Goal: Task Accomplishment & Management: Use online tool/utility

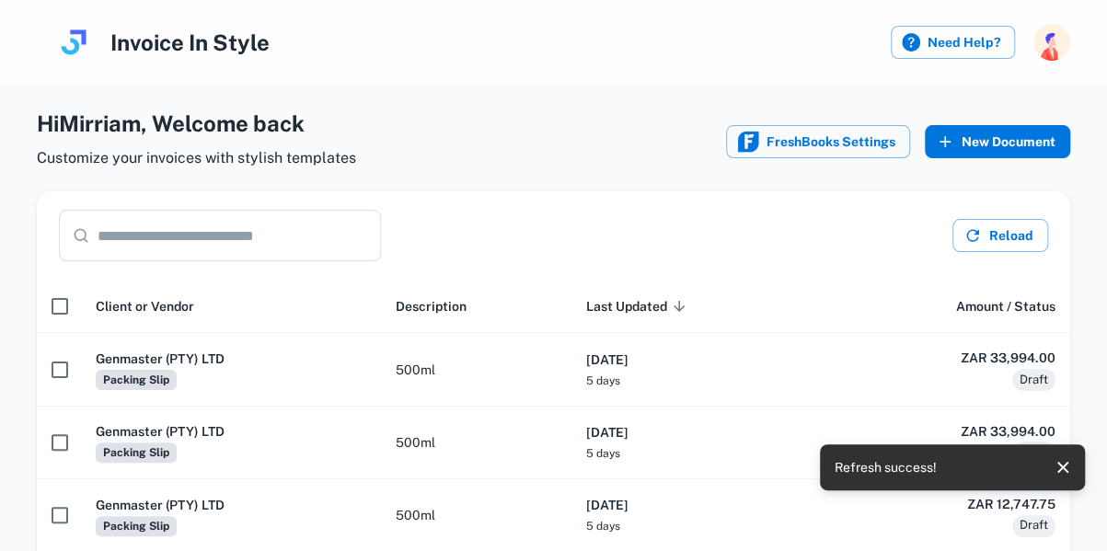
click at [993, 139] on button "New Document" at bounding box center [996, 141] width 145 height 33
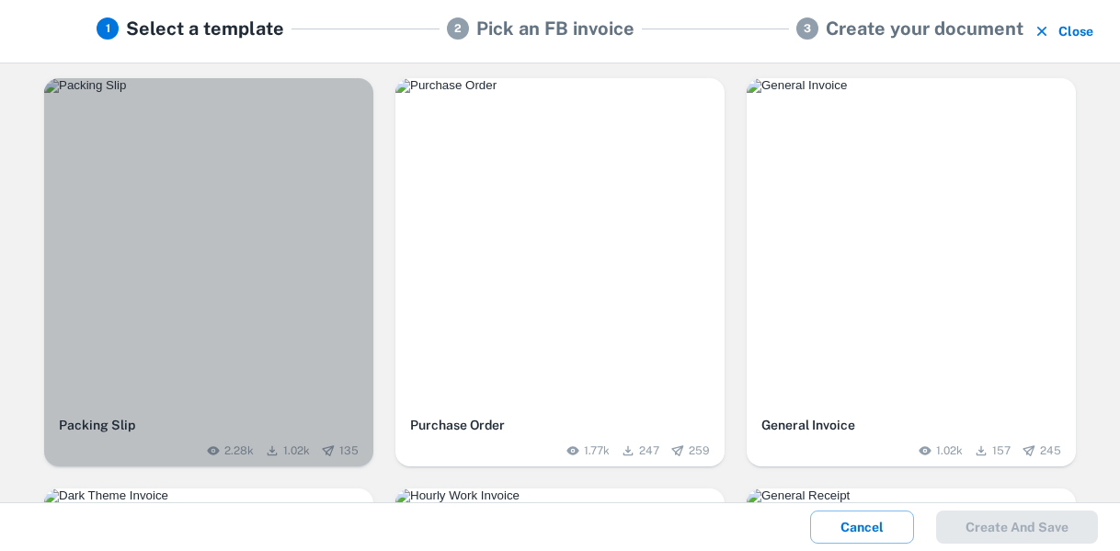
click at [215, 93] on img "button" at bounding box center [208, 85] width 329 height 15
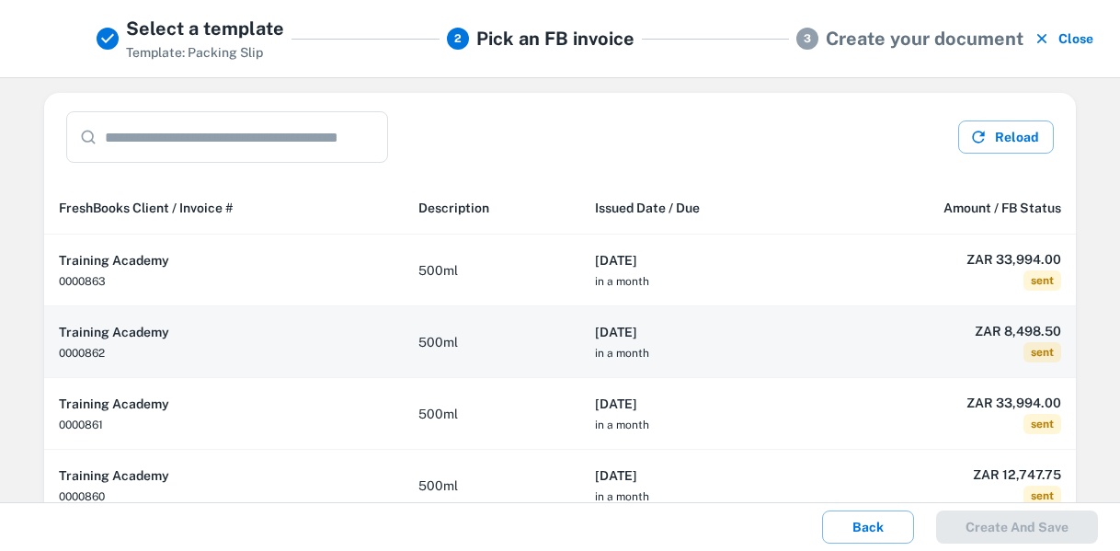
click at [758, 339] on h6 "[DATE]" at bounding box center [698, 332] width 207 height 20
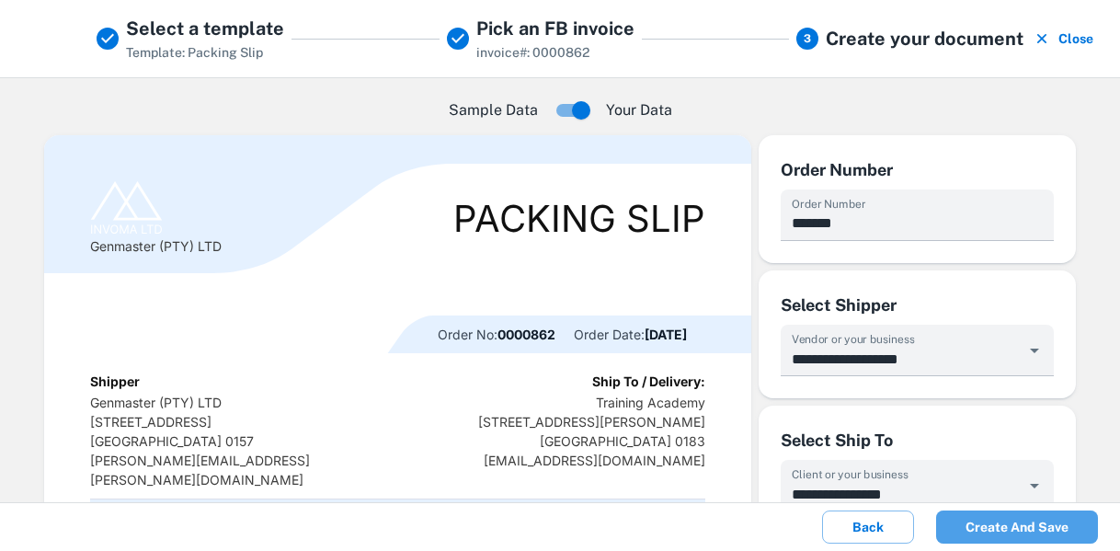
click at [1032, 532] on button "Create and save" at bounding box center [1017, 527] width 162 height 33
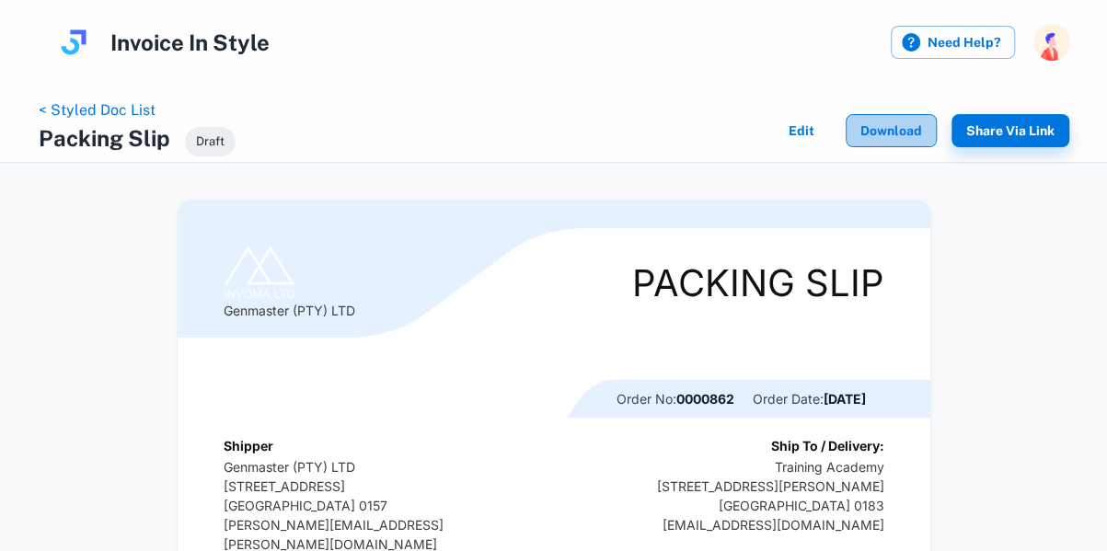
click at [893, 139] on button "Download" at bounding box center [890, 130] width 91 height 33
click at [109, 109] on link "< Styled Doc List" at bounding box center [97, 109] width 117 height 17
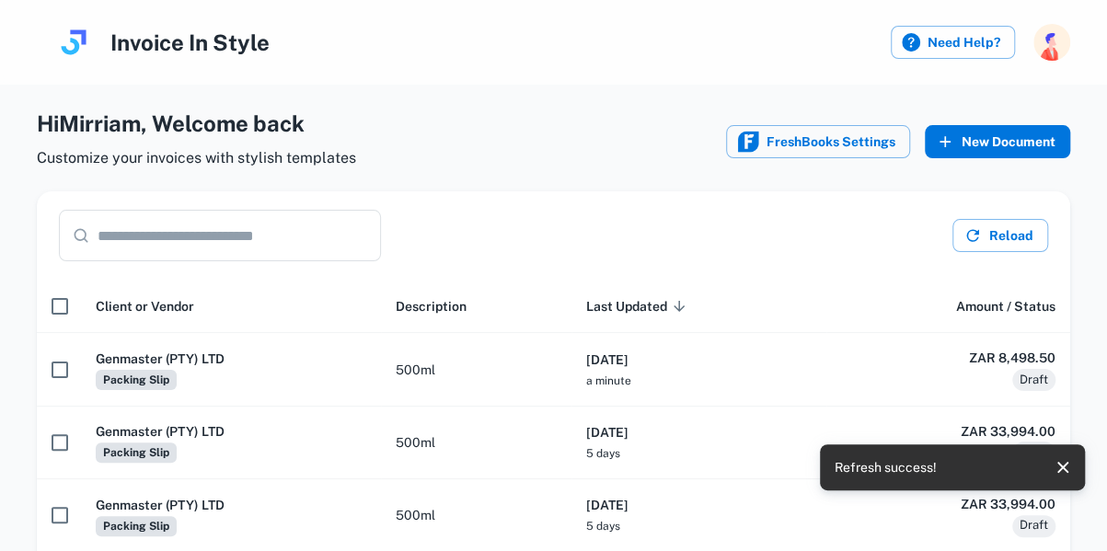
click at [1005, 139] on button "New Document" at bounding box center [996, 141] width 145 height 33
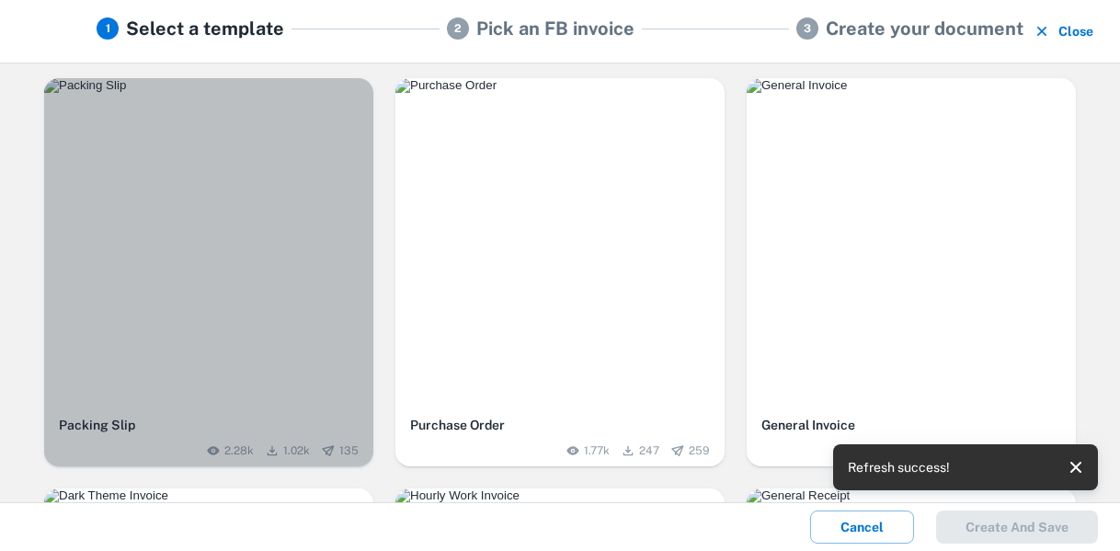
click at [311, 227] on div "button" at bounding box center [208, 242] width 329 height 329
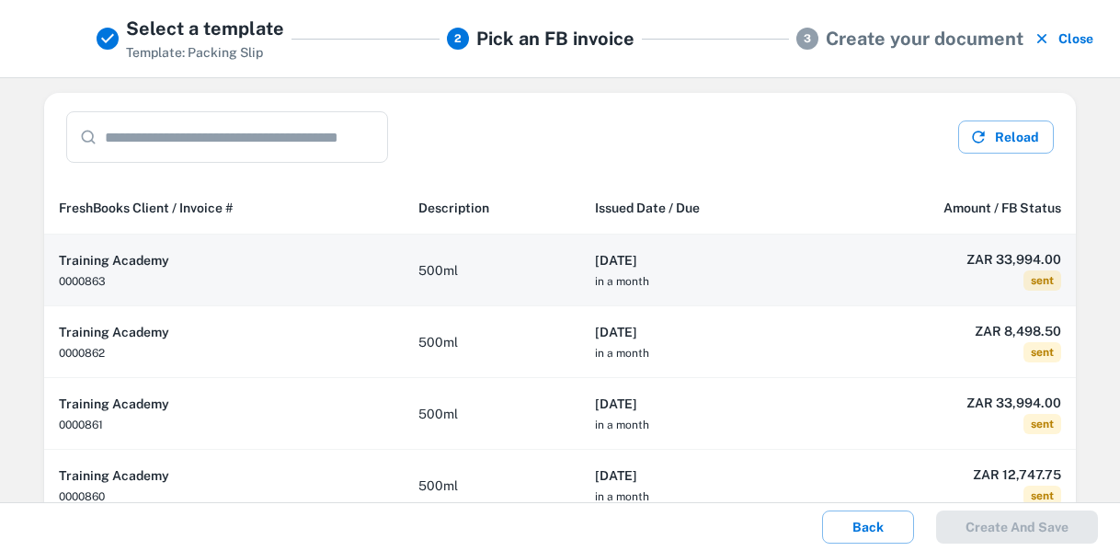
click at [528, 265] on td "500ml" at bounding box center [492, 271] width 177 height 72
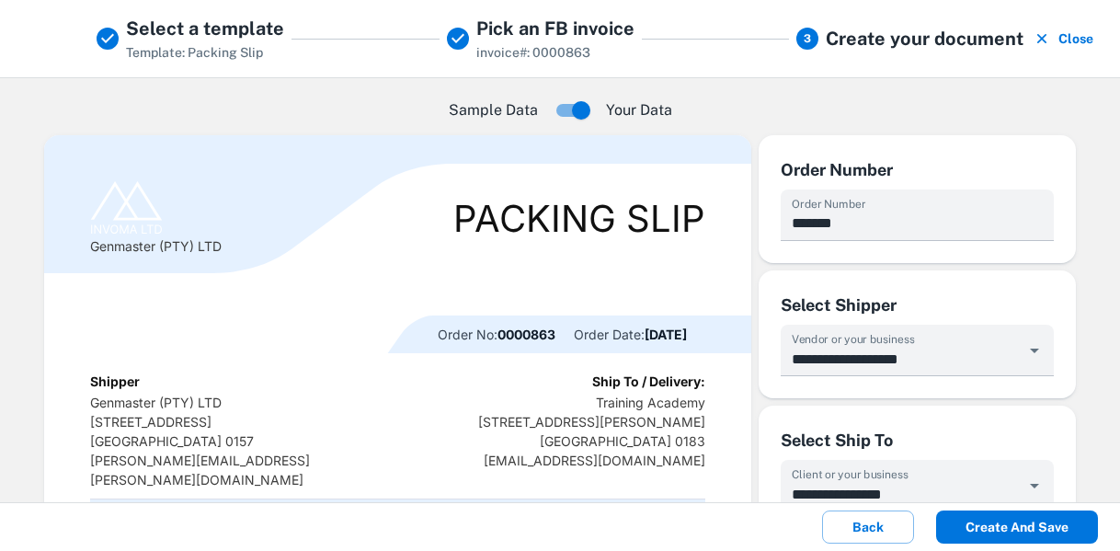
click at [1032, 520] on button "Create and save" at bounding box center [1017, 527] width 162 height 33
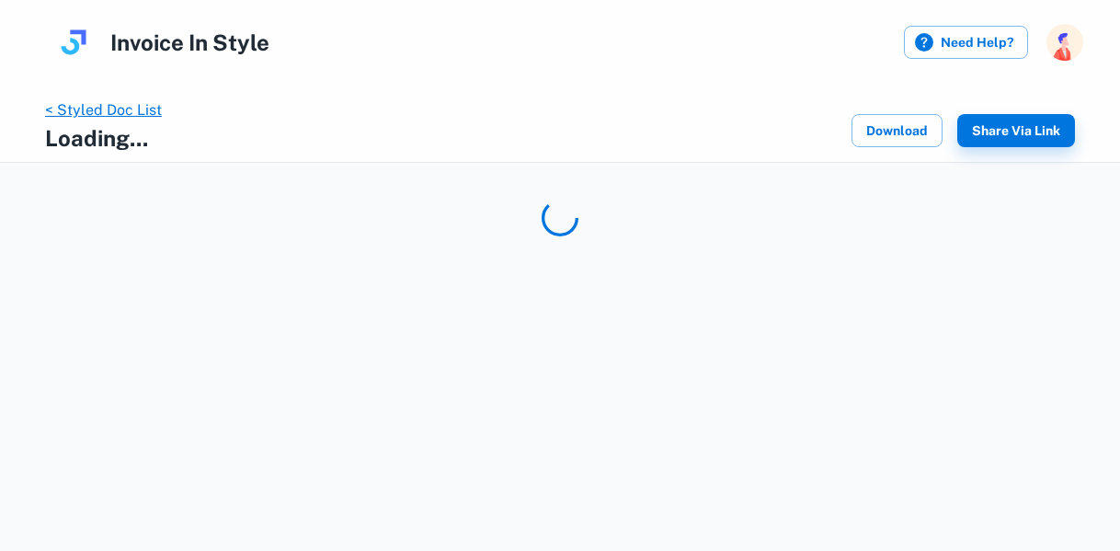
click at [108, 108] on link "< Styled Doc List" at bounding box center [103, 109] width 117 height 17
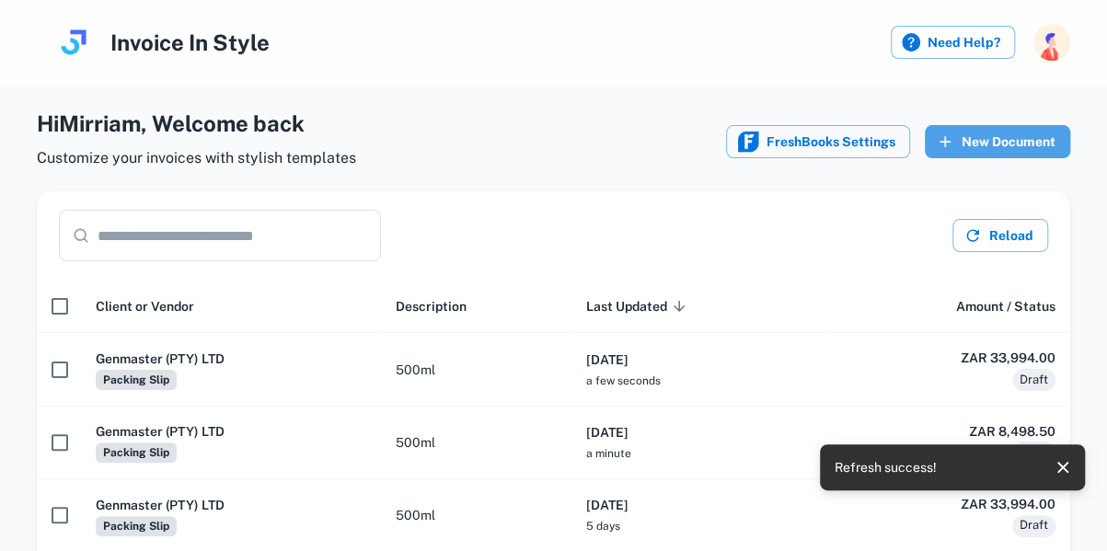
click at [991, 146] on button "New Document" at bounding box center [996, 141] width 145 height 33
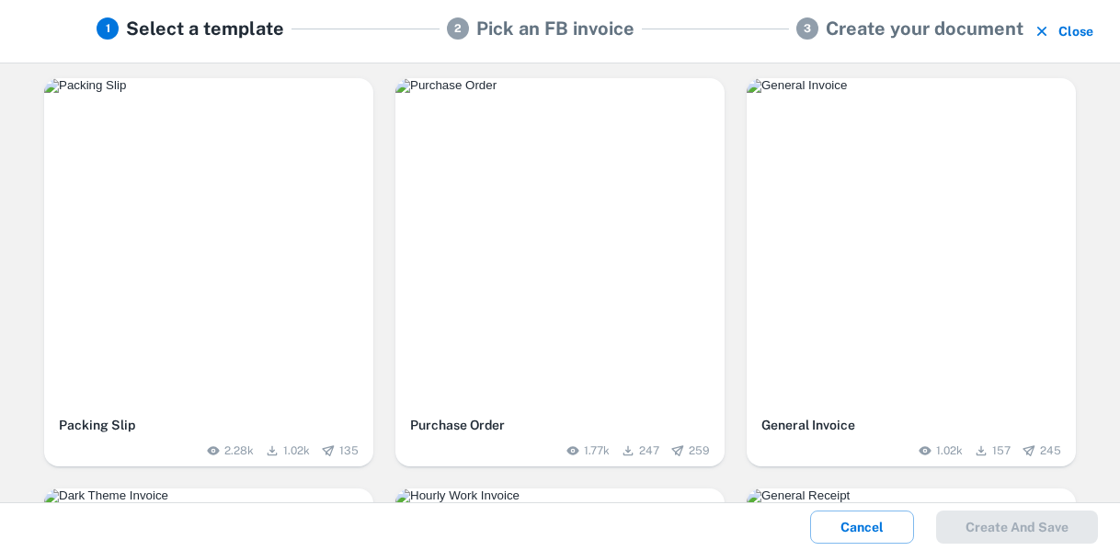
click at [243, 93] on img "button" at bounding box center [208, 85] width 329 height 15
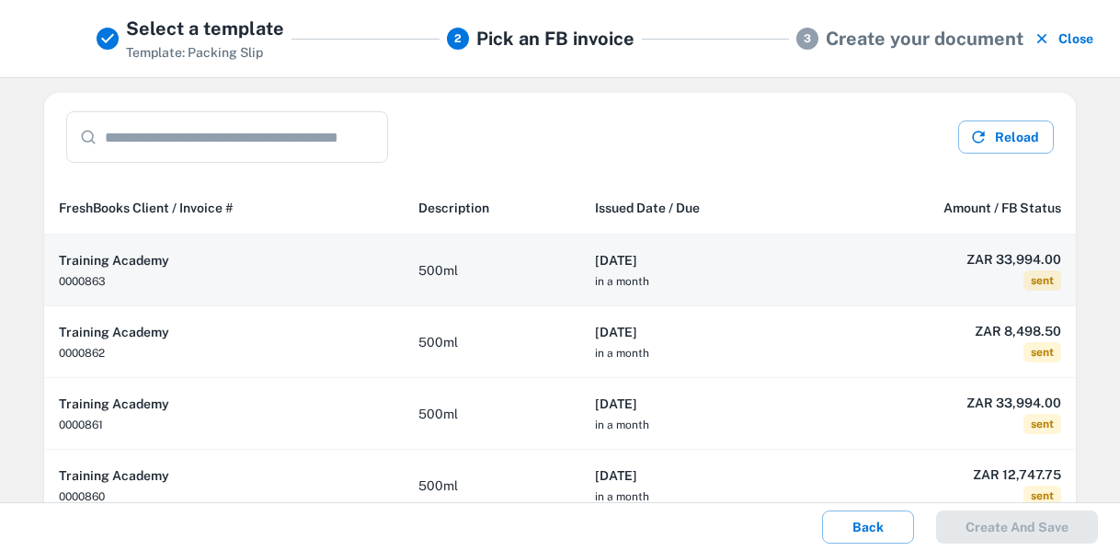
click at [510, 270] on td "500ml" at bounding box center [492, 271] width 177 height 72
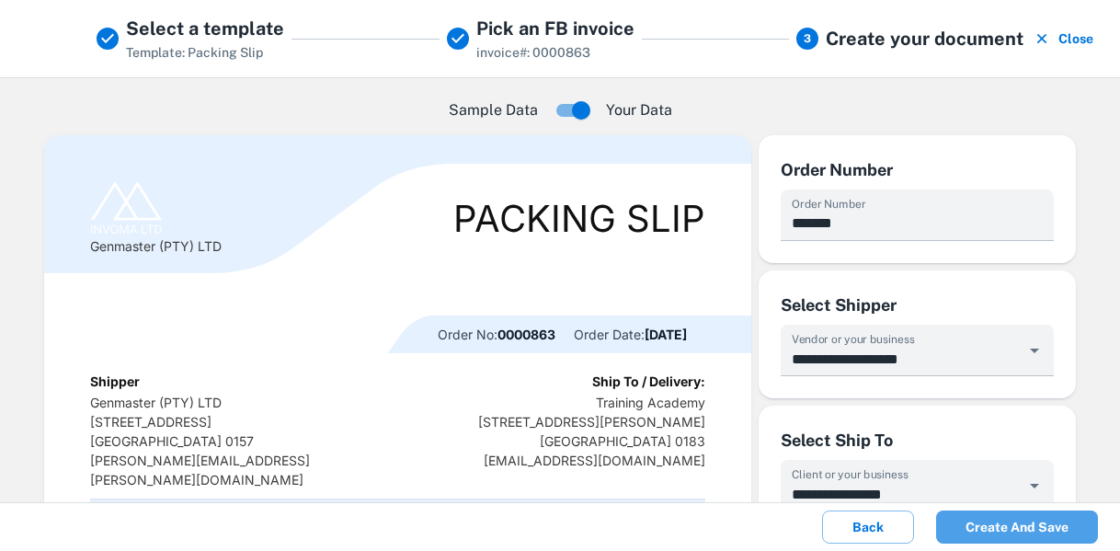
click at [1017, 530] on button "Create and save" at bounding box center [1017, 527] width 162 height 33
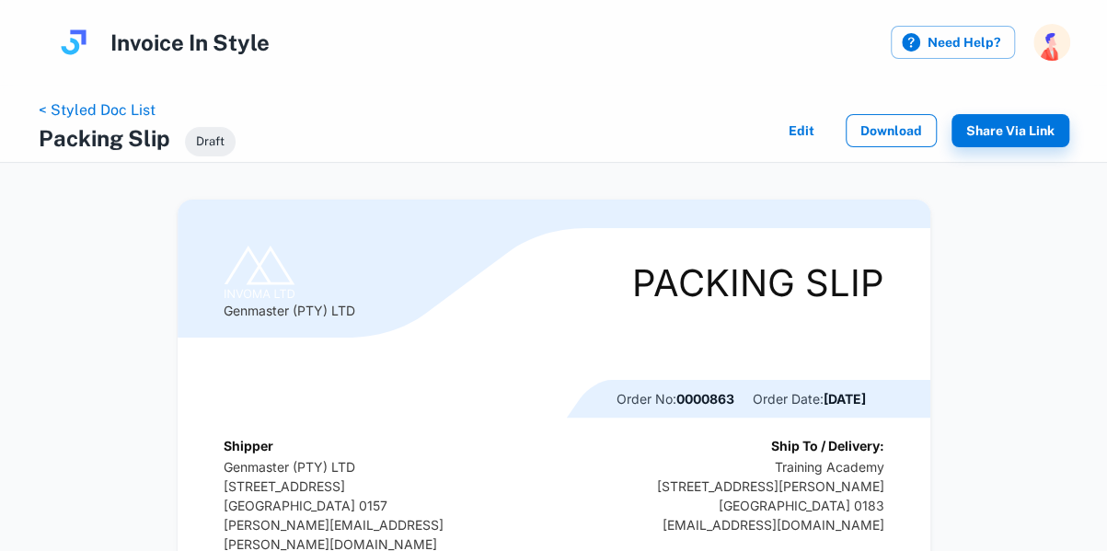
click at [892, 133] on button "Download" at bounding box center [890, 130] width 91 height 33
click at [101, 111] on link "< Styled Doc List" at bounding box center [97, 109] width 117 height 17
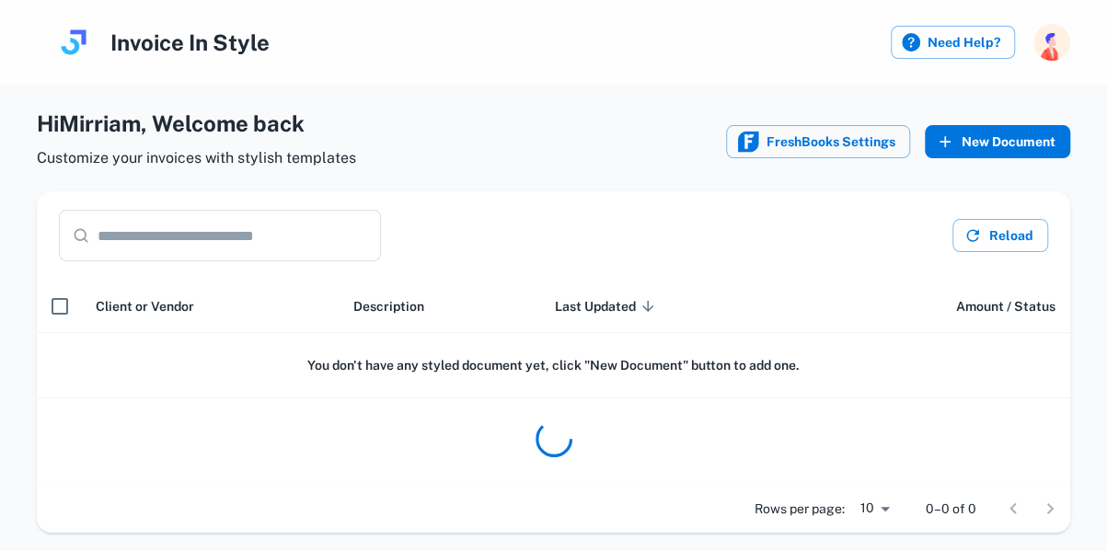
click at [1012, 141] on button "New Document" at bounding box center [996, 141] width 145 height 33
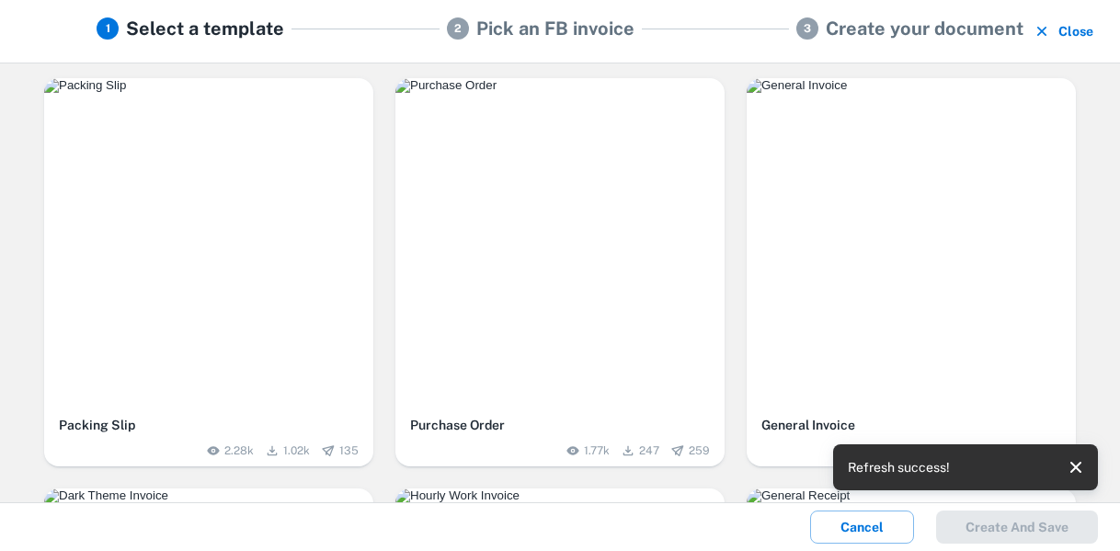
click at [186, 232] on div "button" at bounding box center [208, 242] width 329 height 329
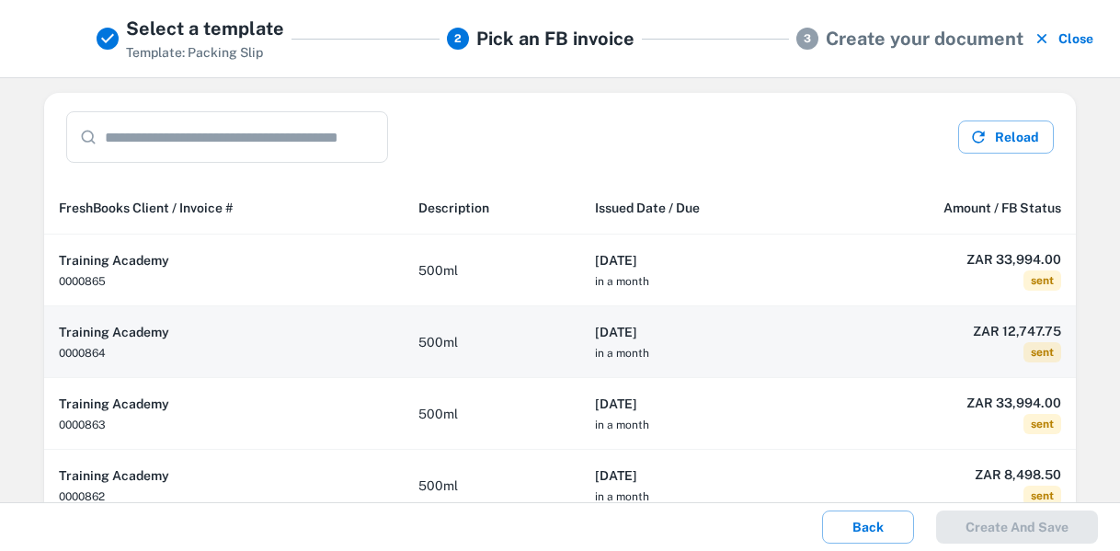
click at [502, 343] on td "500ml" at bounding box center [492, 342] width 177 height 72
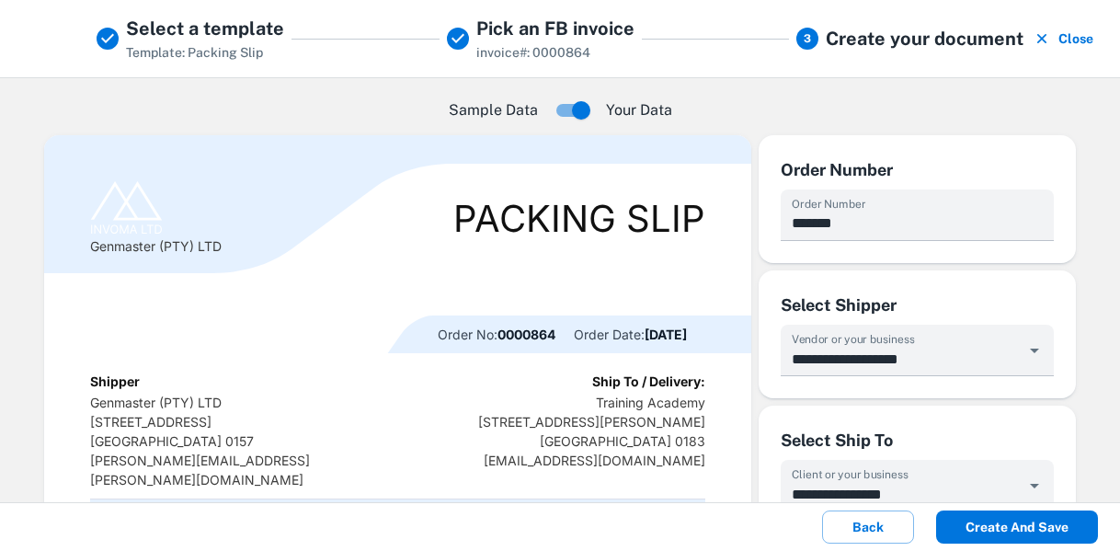
click at [1021, 534] on button "Create and save" at bounding box center [1017, 527] width 162 height 33
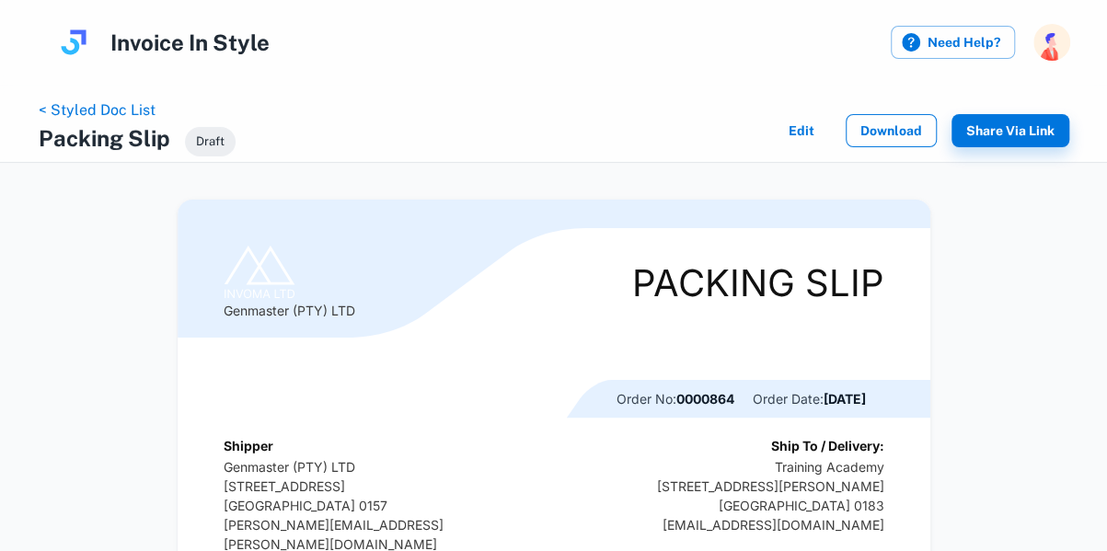
click at [893, 133] on button "Download" at bounding box center [890, 130] width 91 height 33
click at [127, 108] on link "< Styled Doc List" at bounding box center [97, 109] width 117 height 17
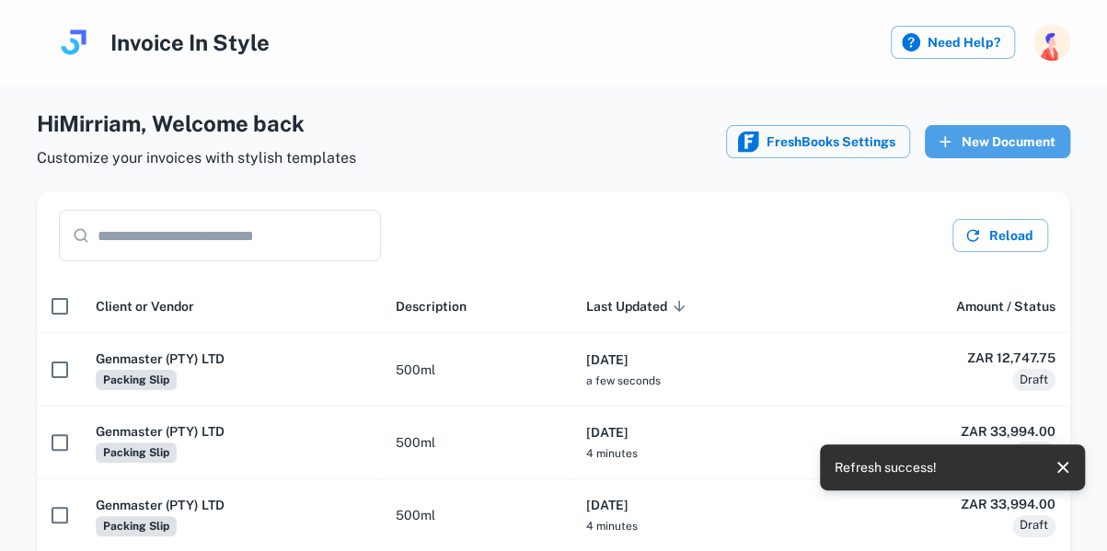
click at [999, 144] on button "New Document" at bounding box center [996, 141] width 145 height 33
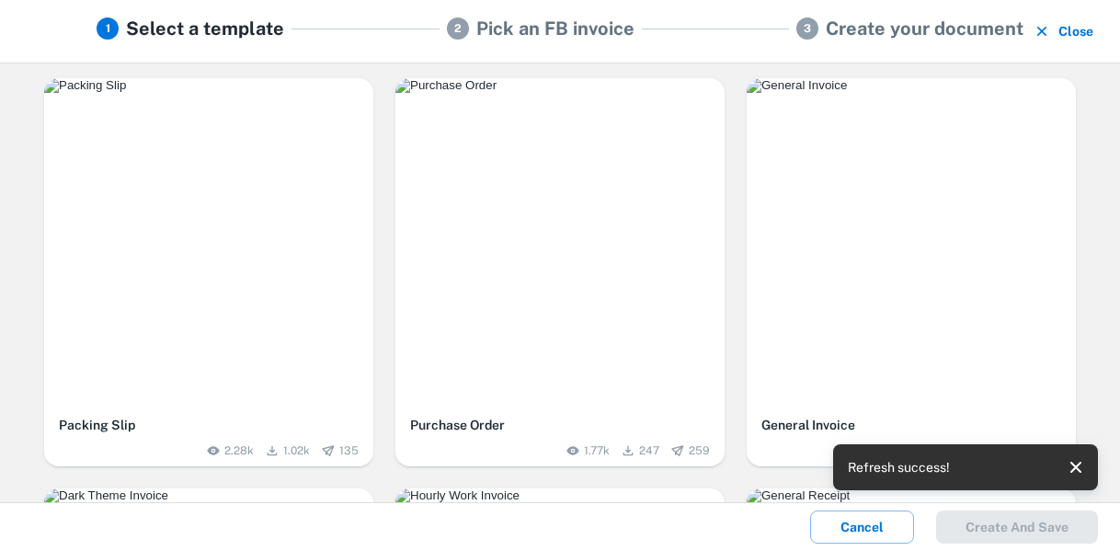
click at [263, 93] on img "button" at bounding box center [208, 85] width 329 height 15
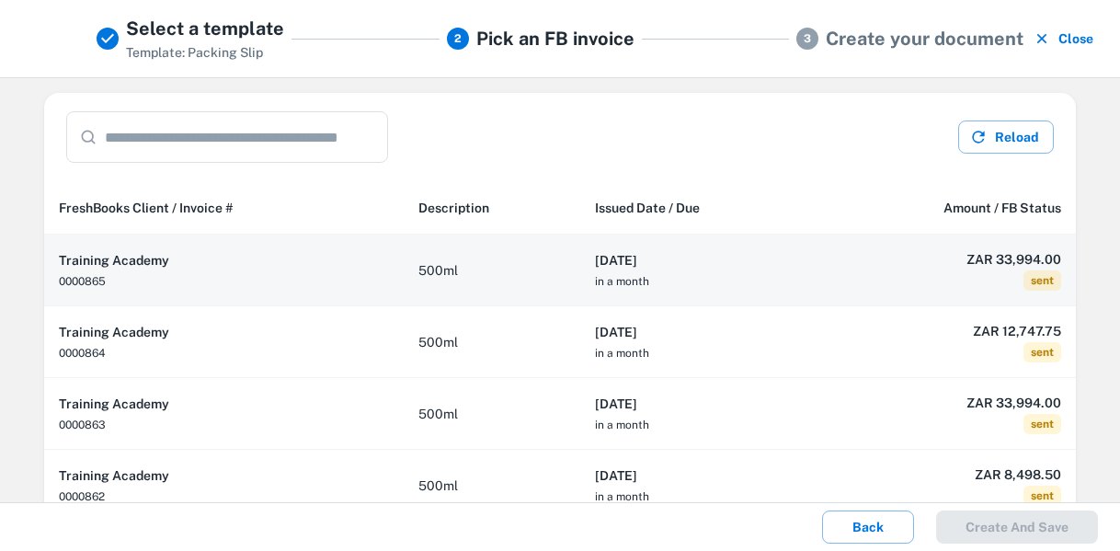
click at [526, 269] on td "500ml" at bounding box center [492, 271] width 177 height 72
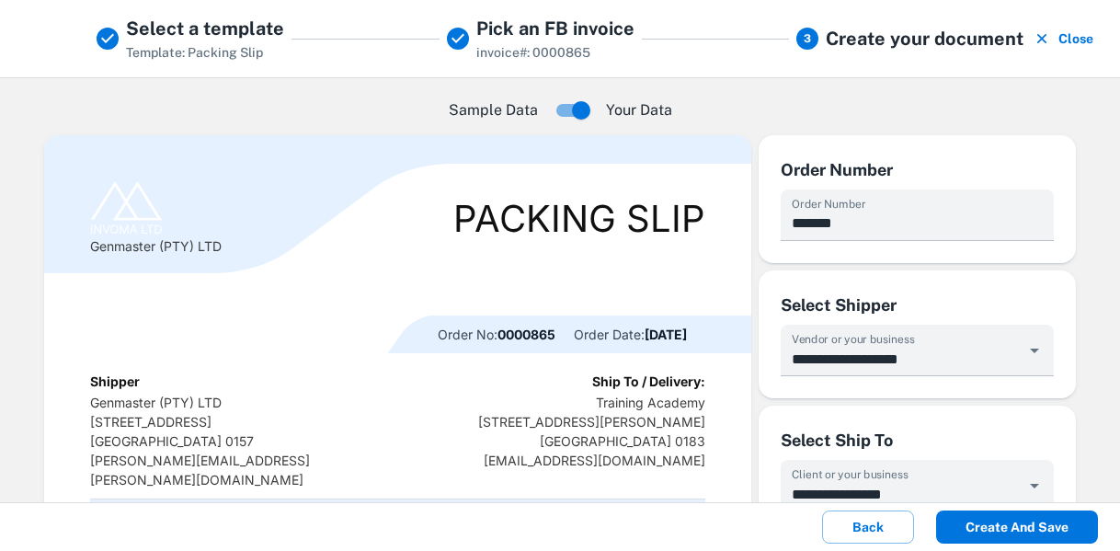
click at [1001, 522] on button "Create and save" at bounding box center [1017, 527] width 162 height 33
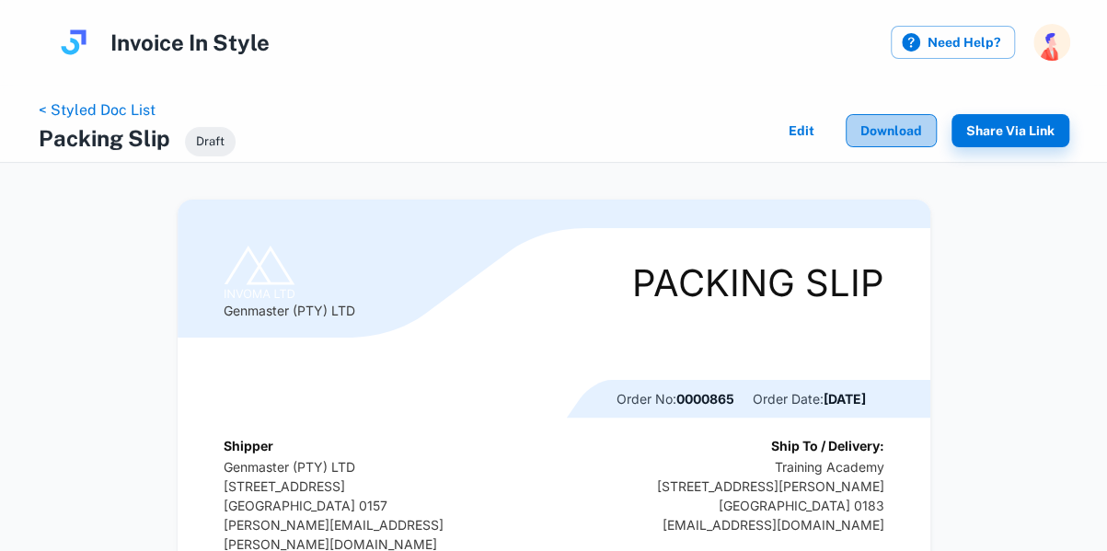
click at [878, 128] on button "Download" at bounding box center [890, 130] width 91 height 33
click at [125, 112] on link "< Styled Doc List" at bounding box center [97, 109] width 117 height 17
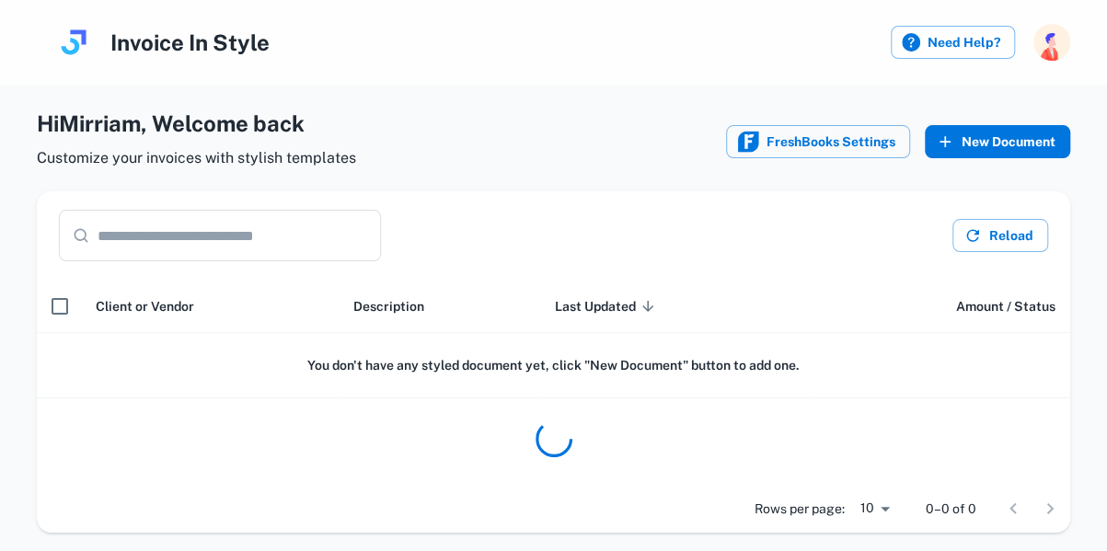
click at [1005, 143] on button "New Document" at bounding box center [996, 141] width 145 height 33
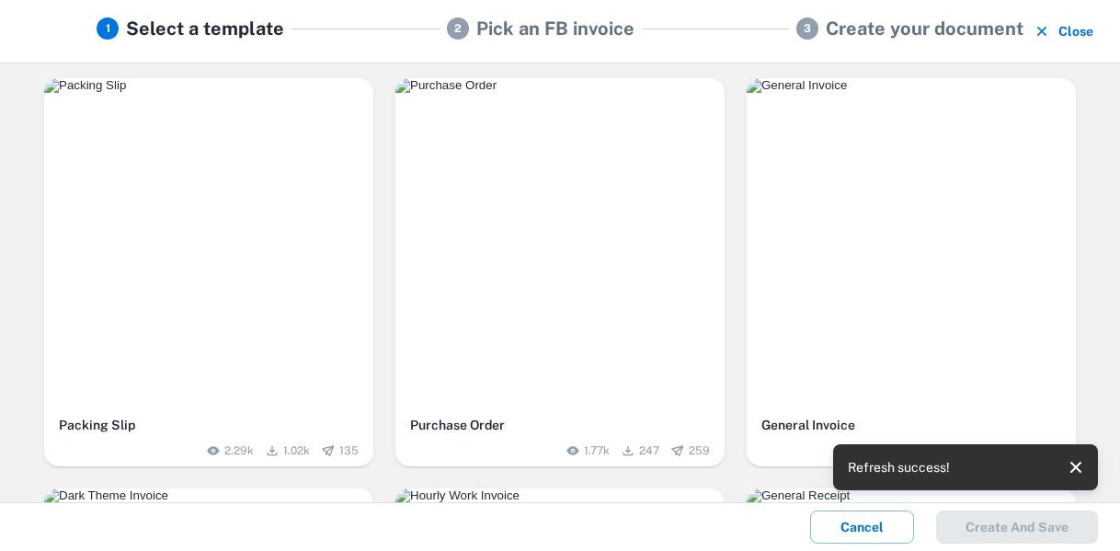
click at [258, 207] on div "button" at bounding box center [208, 242] width 329 height 329
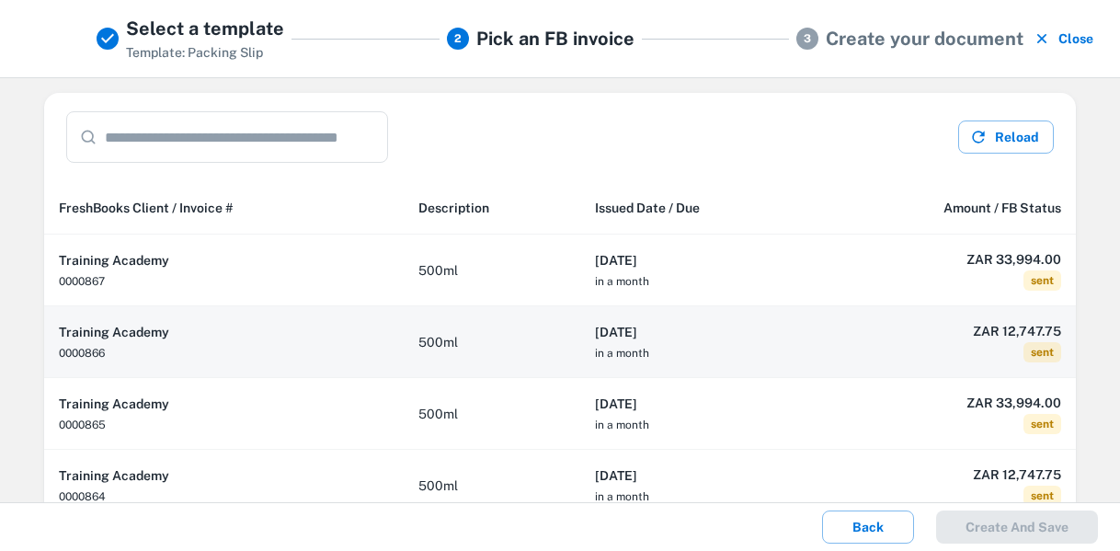
click at [508, 328] on td "500ml" at bounding box center [492, 342] width 177 height 72
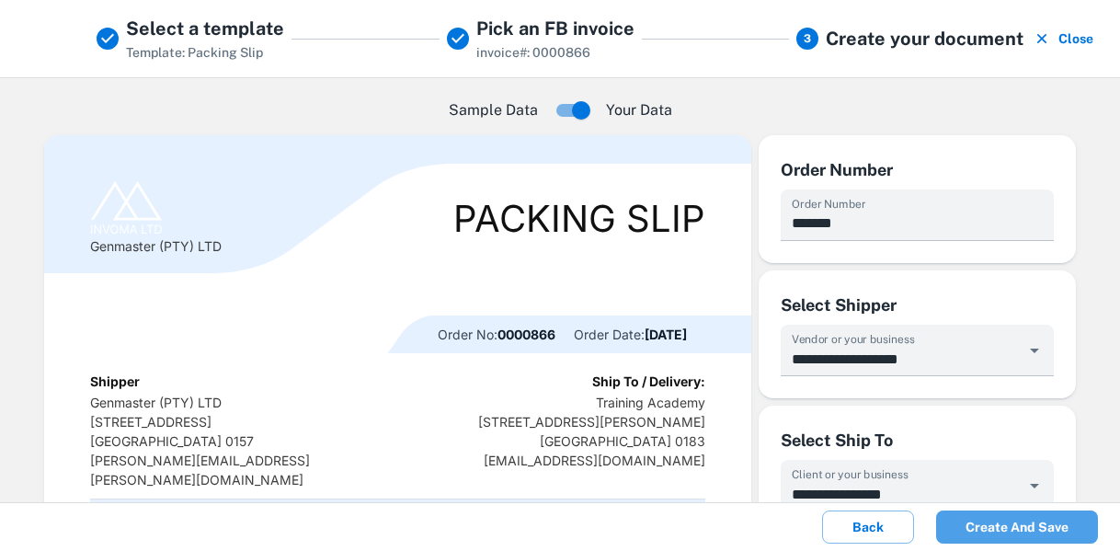
click at [1001, 525] on button "Create and save" at bounding box center [1017, 527] width 162 height 33
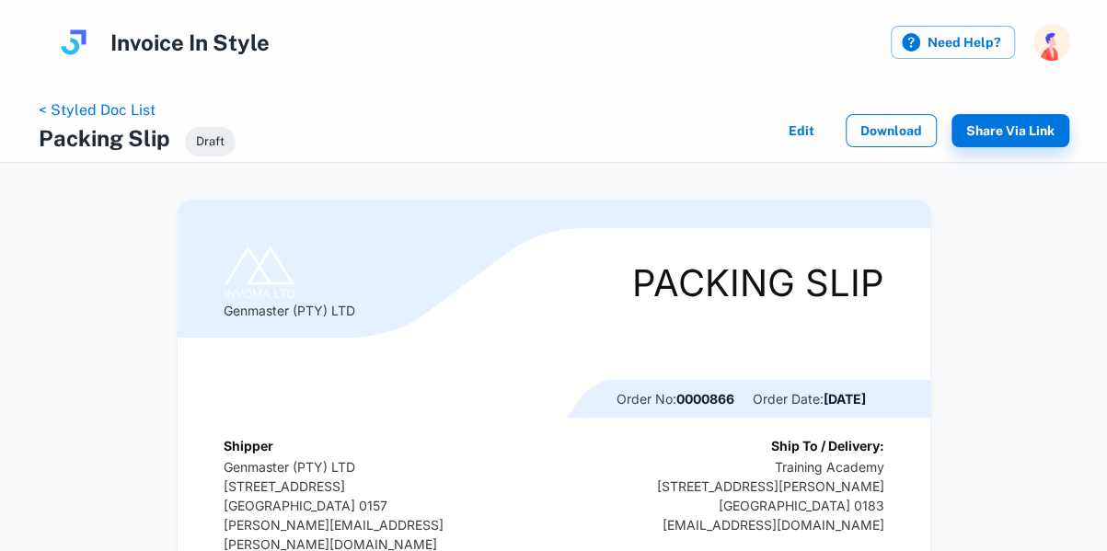
click at [906, 128] on button "Download" at bounding box center [890, 130] width 91 height 33
click at [86, 116] on link "< Styled Doc List" at bounding box center [97, 109] width 117 height 17
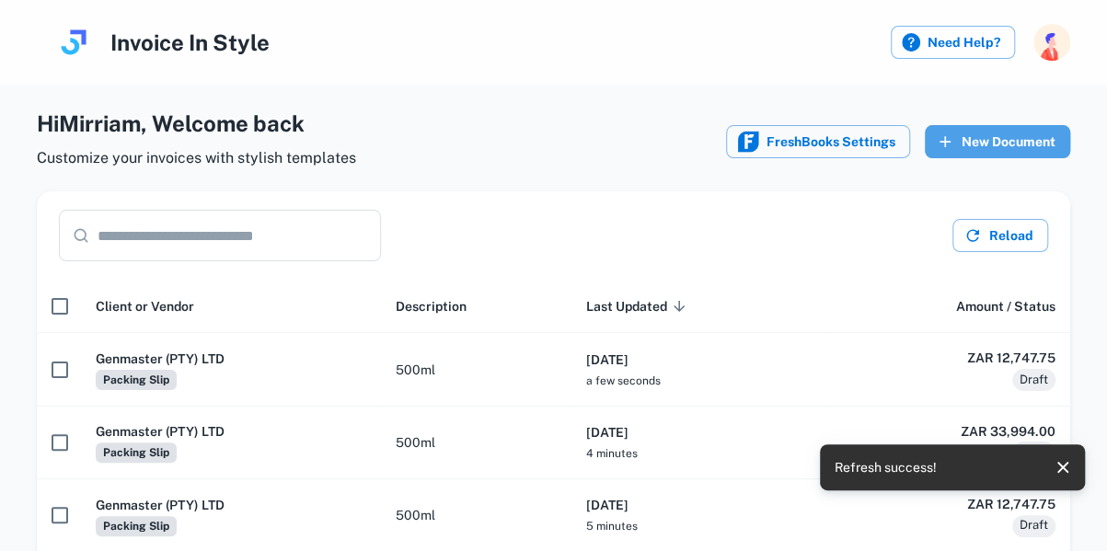
click at [992, 141] on button "New Document" at bounding box center [996, 141] width 145 height 33
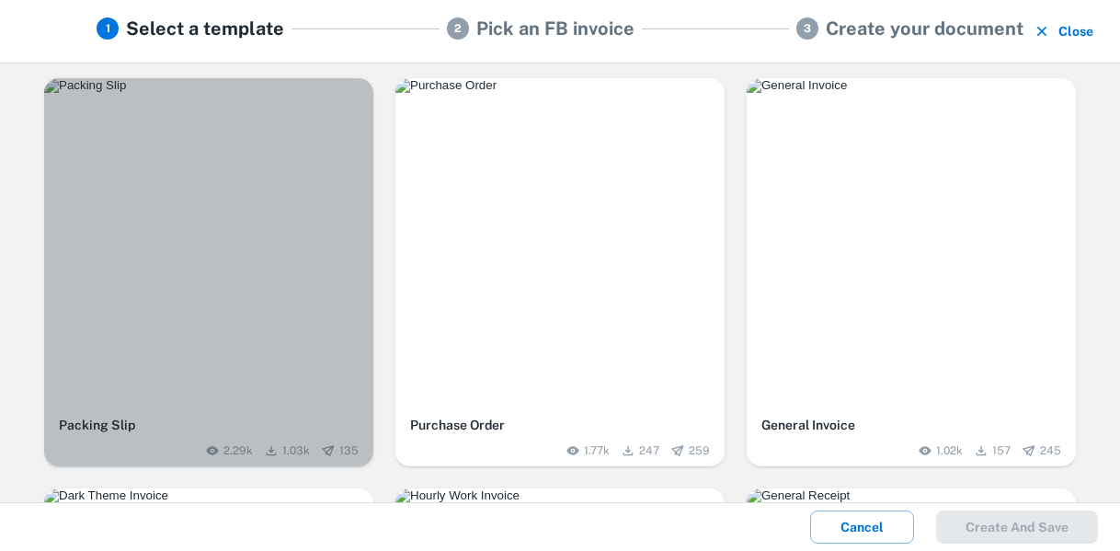
click at [311, 93] on img "button" at bounding box center [208, 85] width 329 height 15
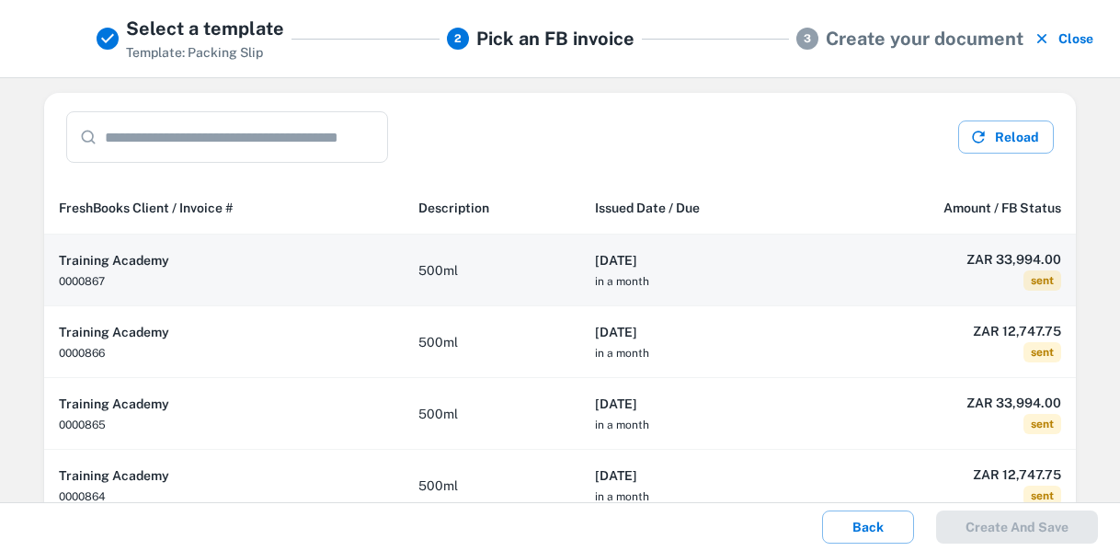
click at [537, 273] on td "500ml" at bounding box center [492, 271] width 177 height 72
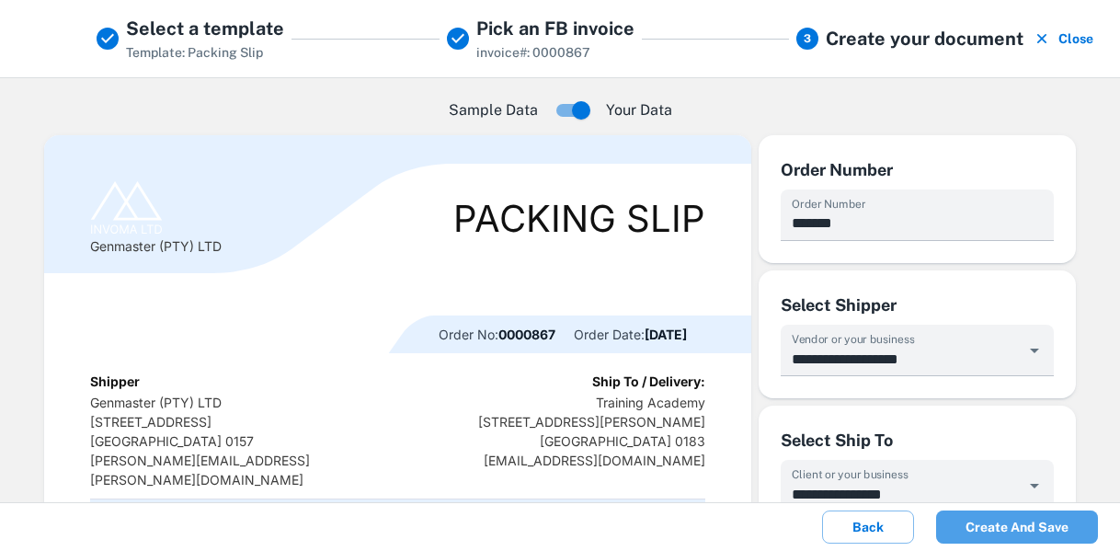
click at [1043, 523] on button "Create and save" at bounding box center [1017, 527] width 162 height 33
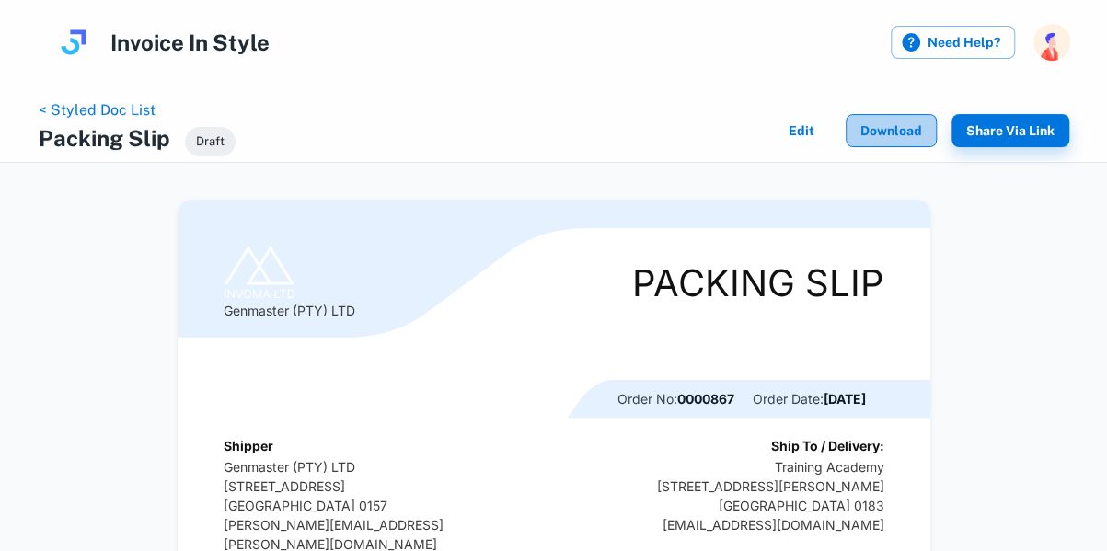
click at [889, 132] on button "Download" at bounding box center [890, 130] width 91 height 33
click at [104, 103] on link "< Styled Doc List" at bounding box center [97, 109] width 117 height 17
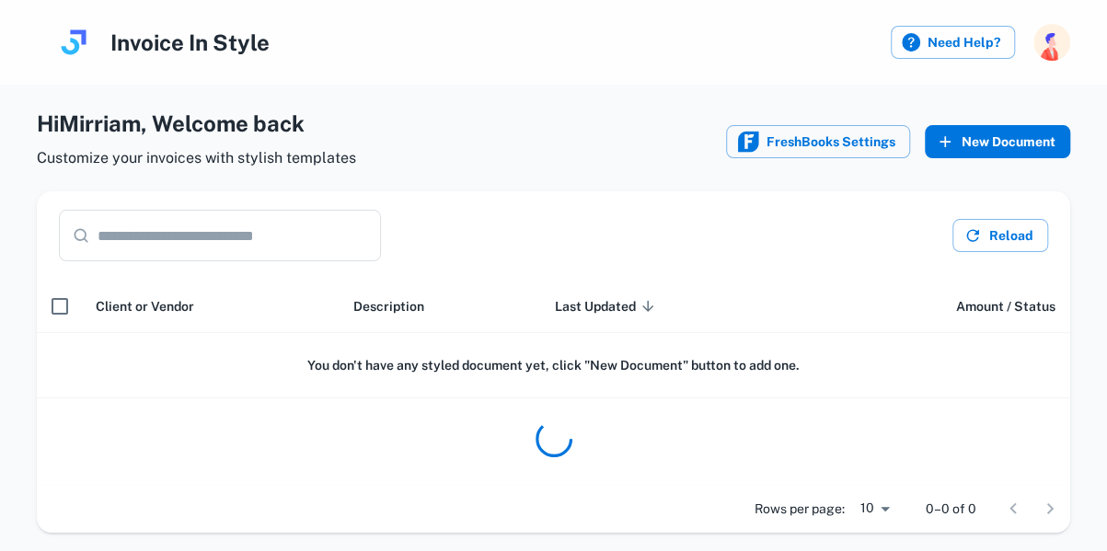
click at [997, 150] on button "New Document" at bounding box center [996, 141] width 145 height 33
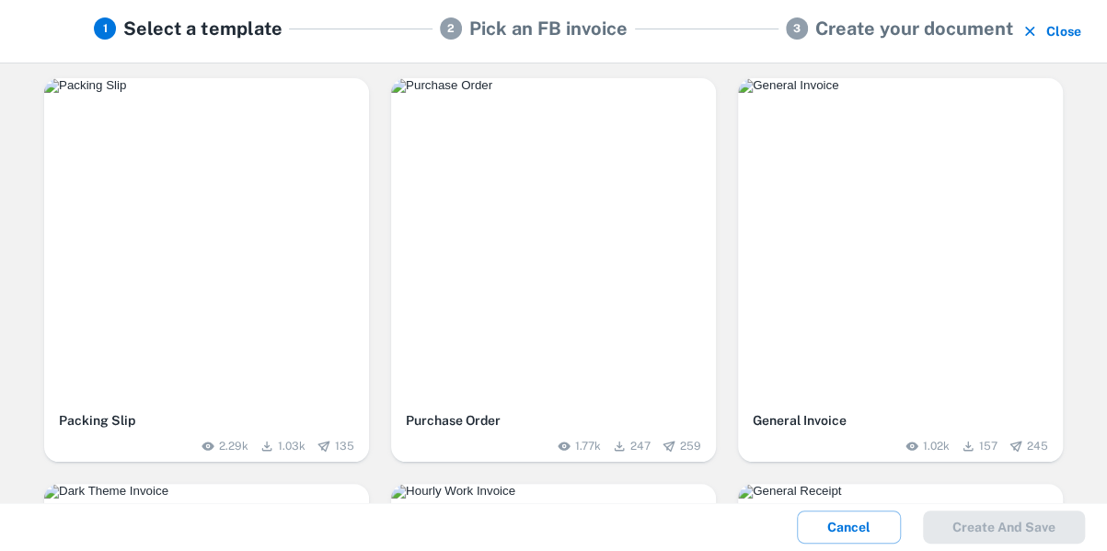
click at [213, 218] on div "button" at bounding box center [206, 240] width 325 height 325
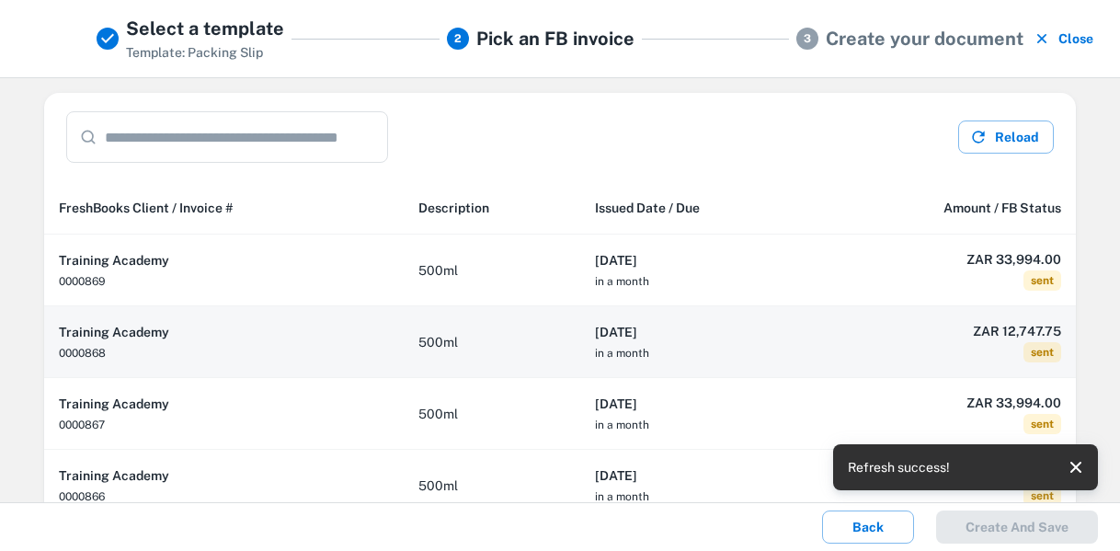
click at [527, 330] on td "500ml" at bounding box center [492, 342] width 177 height 72
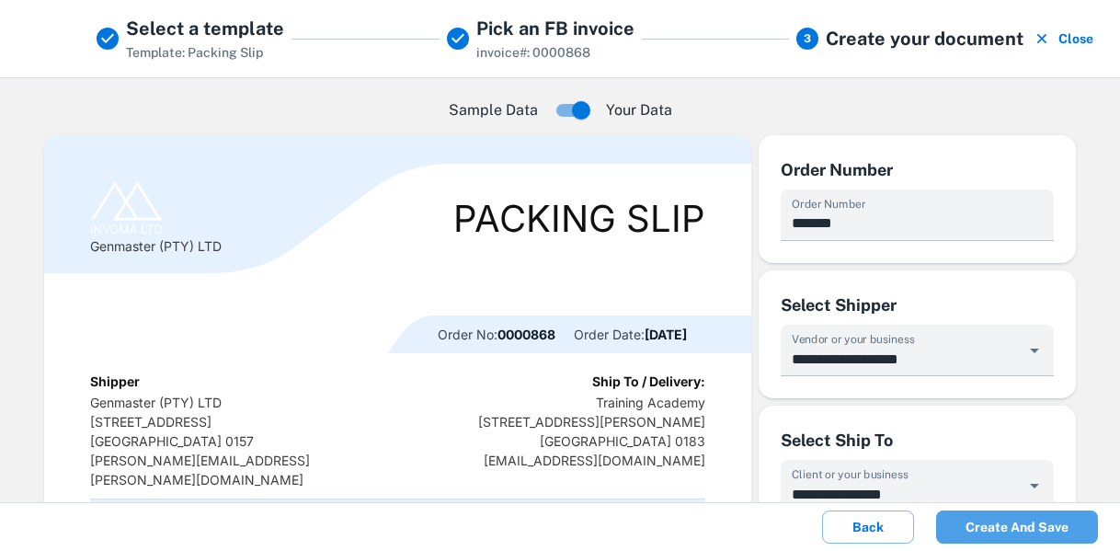
click at [1019, 526] on button "Create and save" at bounding box center [1017, 527] width 162 height 33
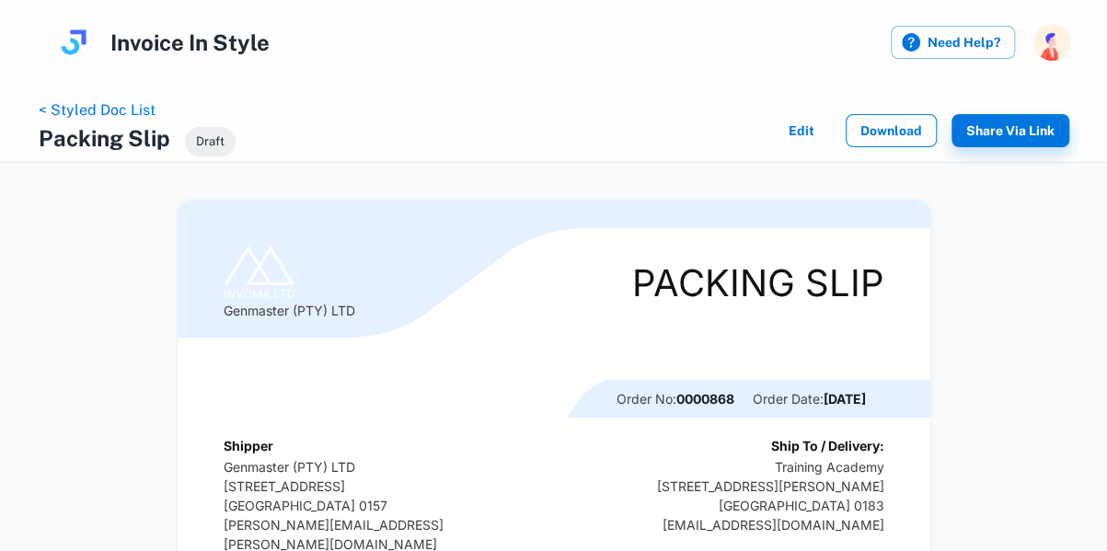
click at [900, 133] on button "Download" at bounding box center [890, 130] width 91 height 33
click at [106, 105] on link "< Styled Doc List" at bounding box center [97, 109] width 117 height 17
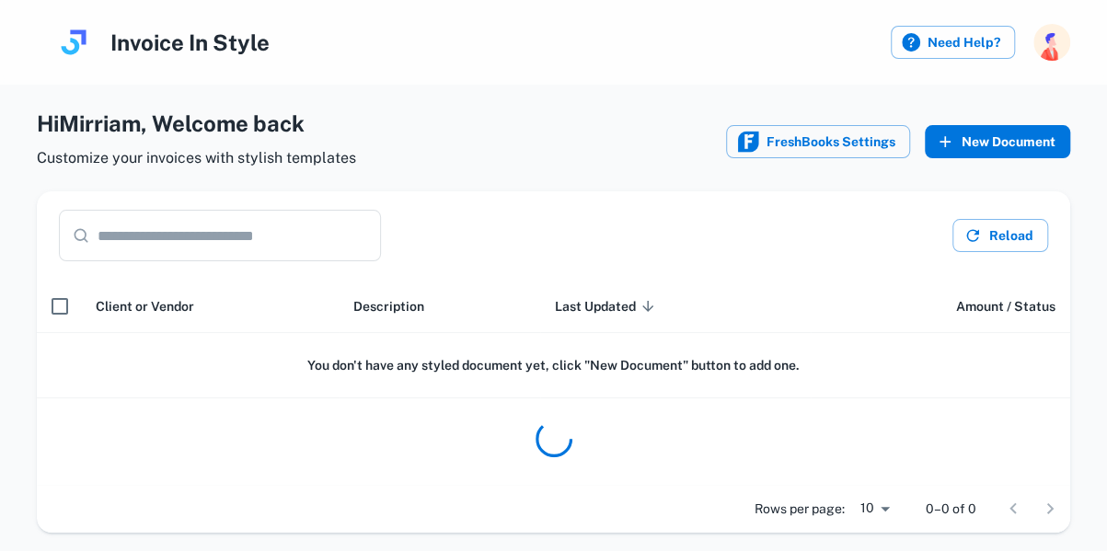
click at [1021, 136] on button "New Document" at bounding box center [996, 141] width 145 height 33
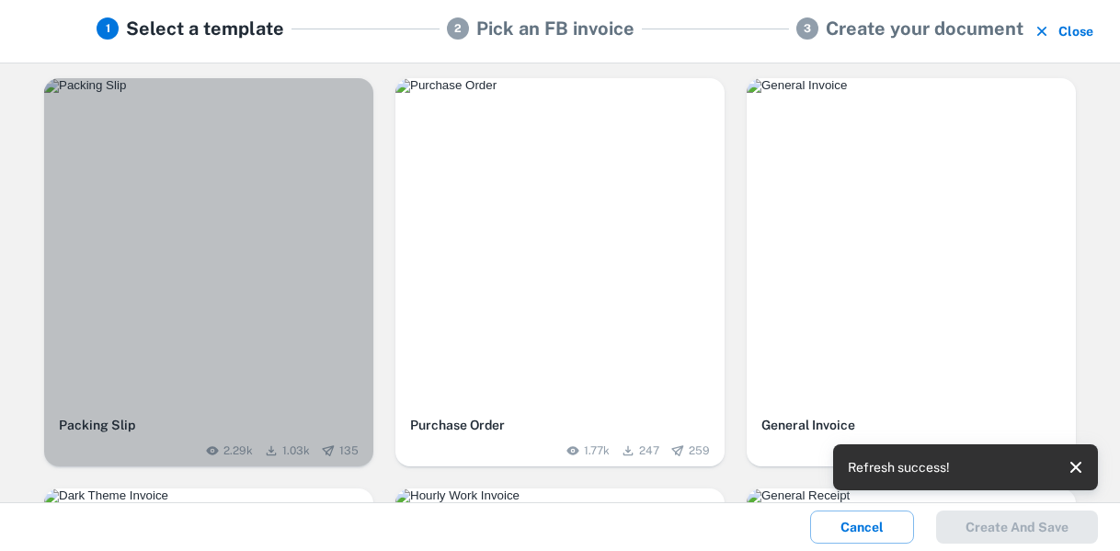
click at [268, 93] on img "button" at bounding box center [208, 85] width 329 height 15
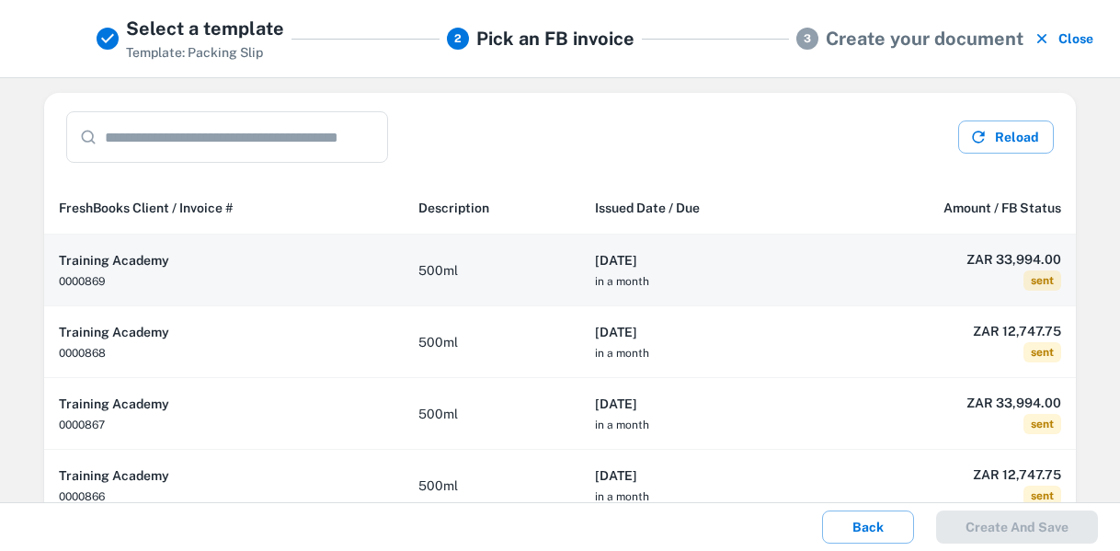
click at [690, 260] on h6 "[DATE]" at bounding box center [698, 260] width 207 height 20
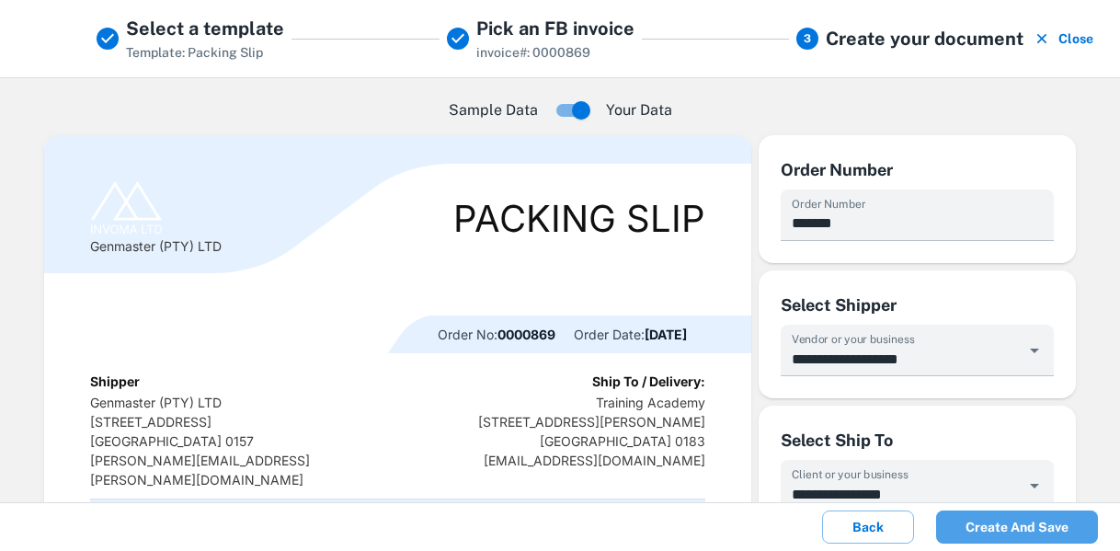
click at [1025, 531] on button "Create and save" at bounding box center [1017, 527] width 162 height 33
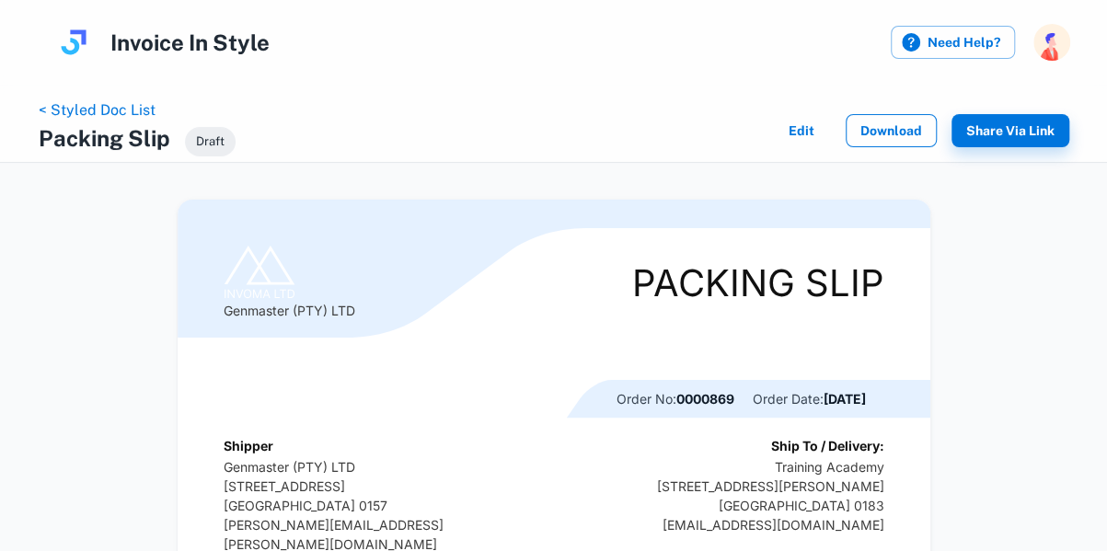
click at [903, 125] on button "Download" at bounding box center [890, 130] width 91 height 33
